Goal: Navigation & Orientation: Find specific page/section

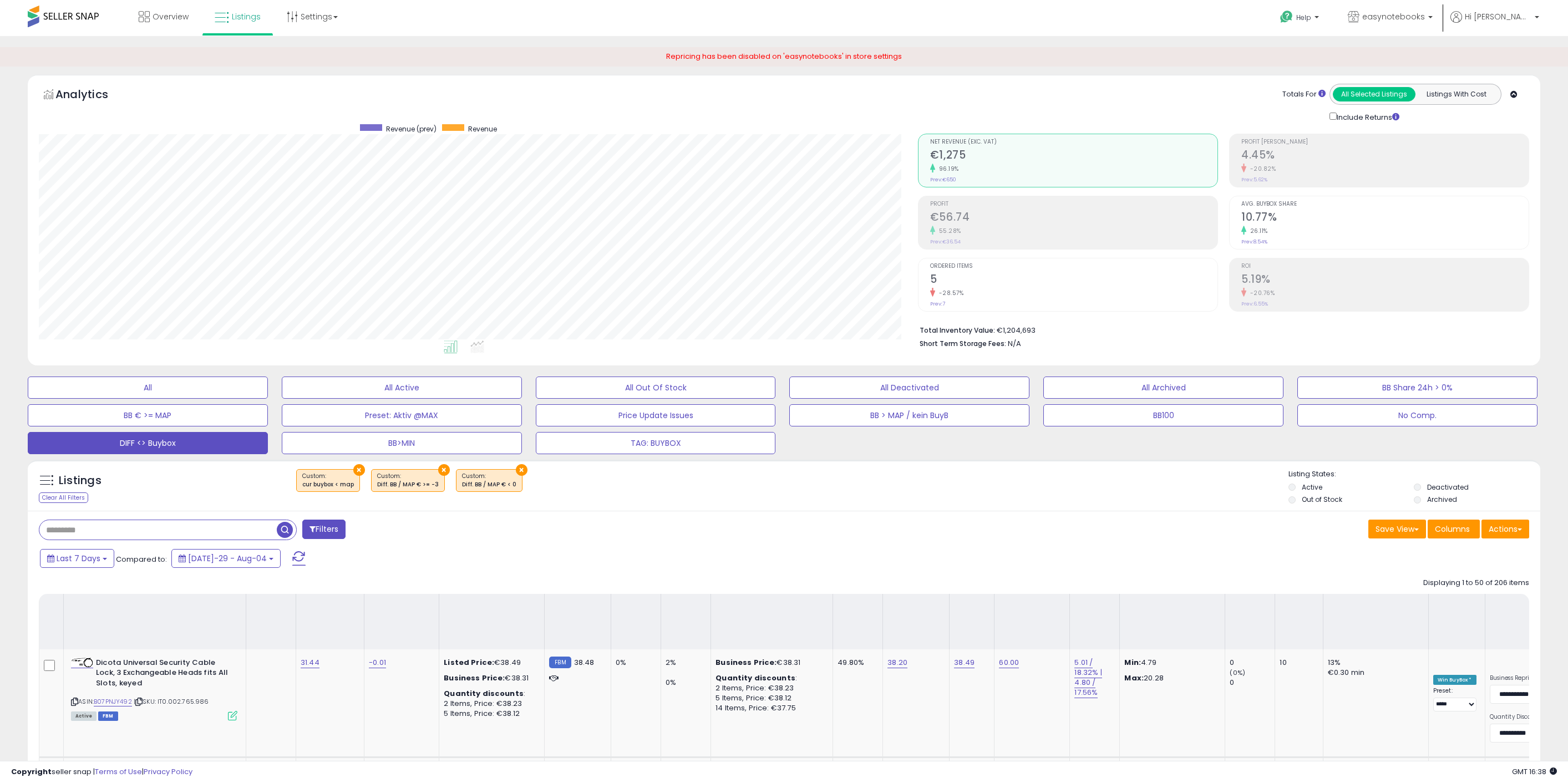
select select "**"
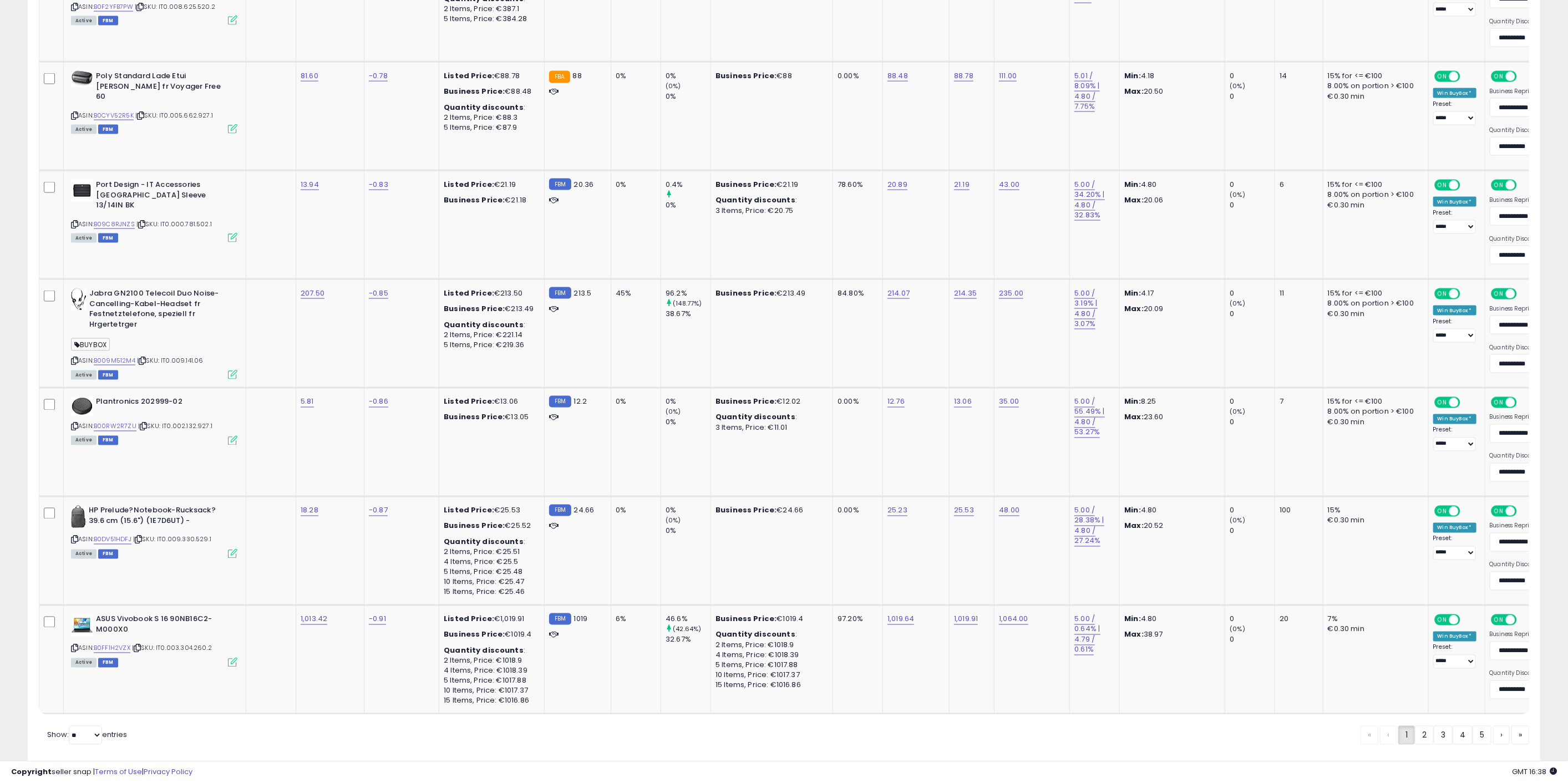
scroll to position [5407, 0]
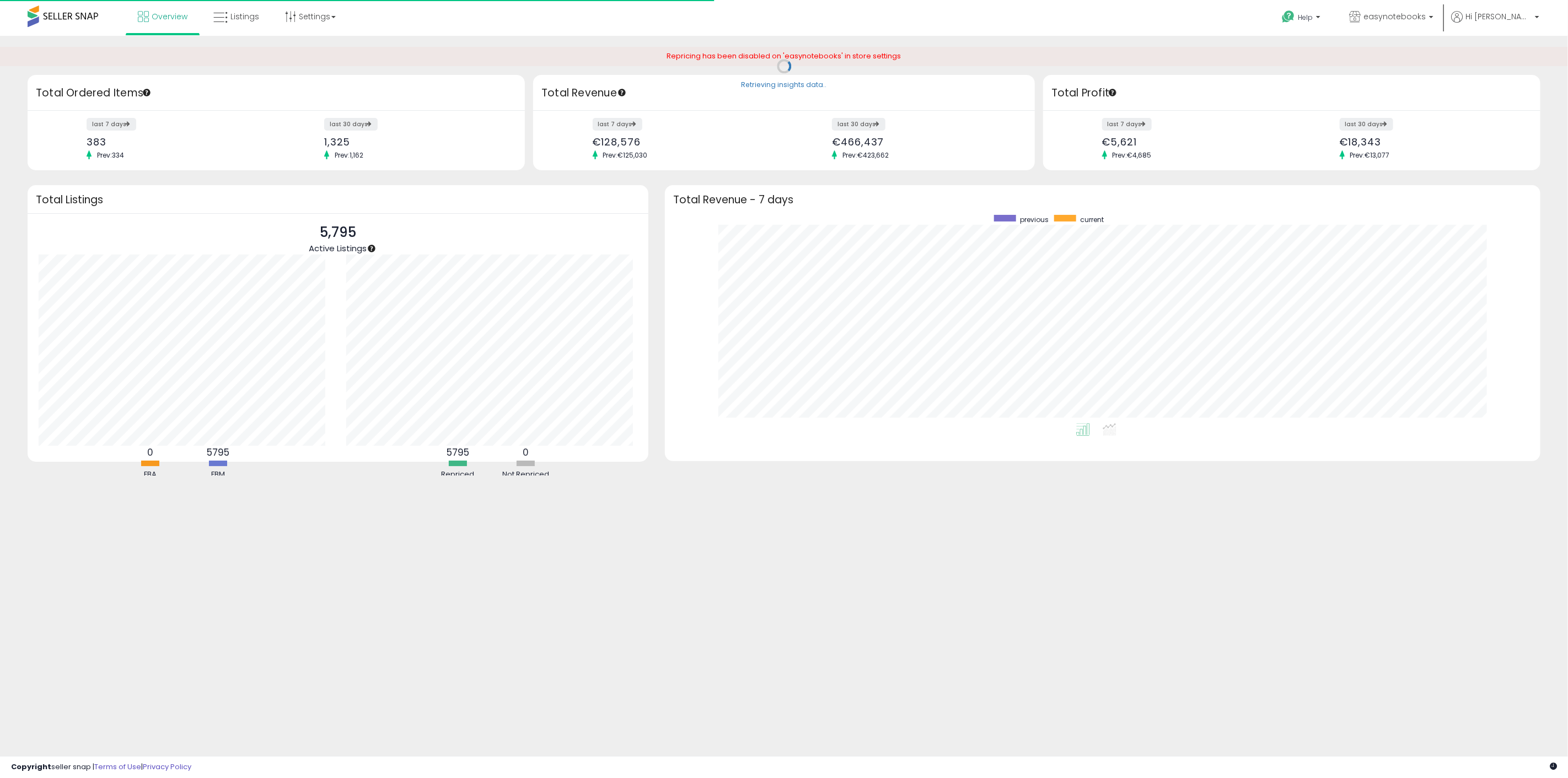
scroll to position [209, 854]
